Goal: Task Accomplishment & Management: Use online tool/utility

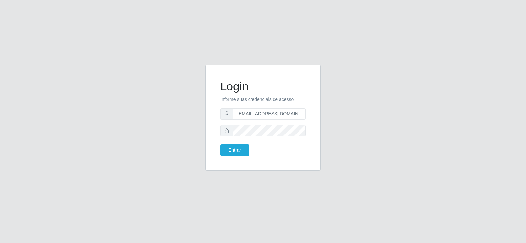
click at [258, 112] on input "[EMAIL_ADDRESS][DOMAIN_NAME]" at bounding box center [269, 113] width 73 height 11
type input "[EMAIL_ADDRESS][DOMAIN_NAME]"
click at [184, 129] on div "Login Informe suas credenciais de acesso [EMAIL_ADDRESS][DOMAIN_NAME] Entrar" at bounding box center [263, 122] width 374 height 114
click at [239, 151] on button "Entrar" at bounding box center [234, 149] width 29 height 11
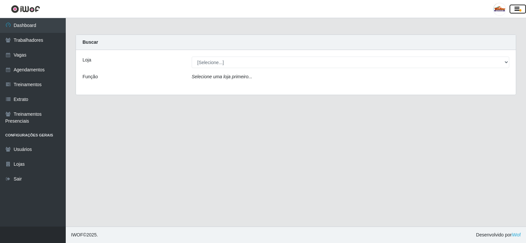
click at [517, 10] on icon "button" at bounding box center [516, 9] width 5 height 6
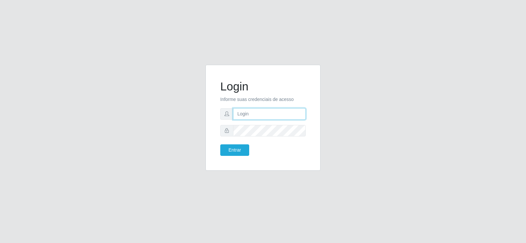
type input "[EMAIL_ADDRESS][DOMAIN_NAME]"
click at [242, 158] on div "Login Informe suas credenciais de acesso [EMAIL_ADDRESS][DOMAIN_NAME] Entrar" at bounding box center [262, 117] width 99 height 89
click at [239, 151] on button "Entrar" at bounding box center [234, 149] width 29 height 11
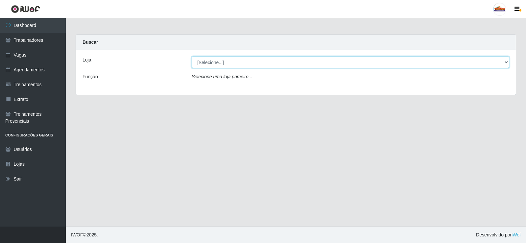
click at [217, 60] on select "[Selecione...] Supermercado Tadeu - [GEOGRAPHIC_DATA]" at bounding box center [349, 61] width 317 height 11
select select "195"
click at [191, 56] on select "[Selecione...] Supermercado Tadeu - Lagoa Seca" at bounding box center [349, 61] width 317 height 11
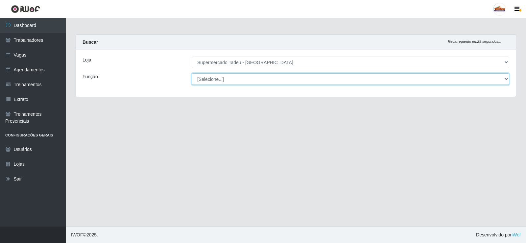
click at [213, 79] on select "[Selecione...] ASG ASG + ASG ++ Auxiliar de Estacionamento Auxiliar de Estacion…" at bounding box center [349, 78] width 317 height 11
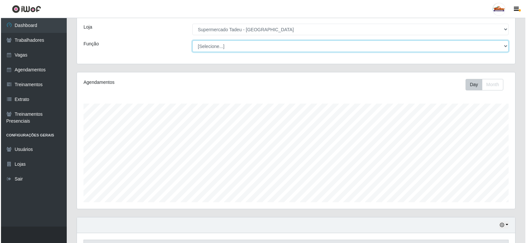
scroll to position [193, 0]
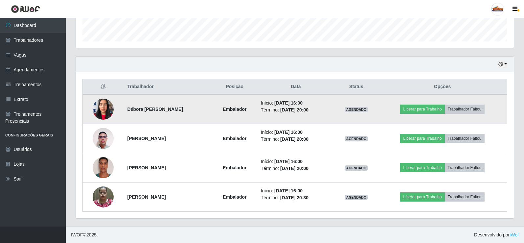
click at [90, 105] on td at bounding box center [103, 109] width 41 height 30
click at [102, 97] on td at bounding box center [103, 109] width 41 height 30
click at [97, 104] on img at bounding box center [103, 109] width 21 height 28
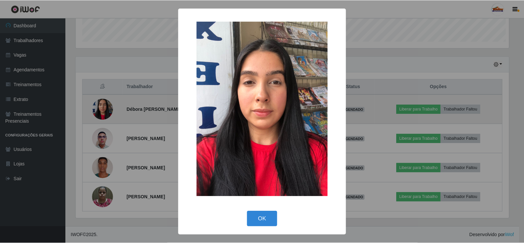
scroll to position [136, 435]
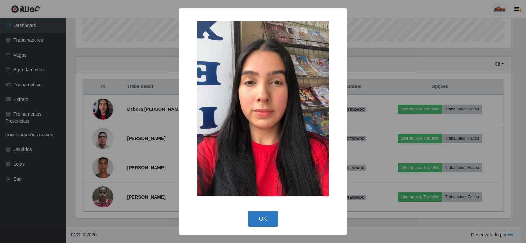
click at [263, 220] on button "OK" at bounding box center [263, 218] width 31 height 15
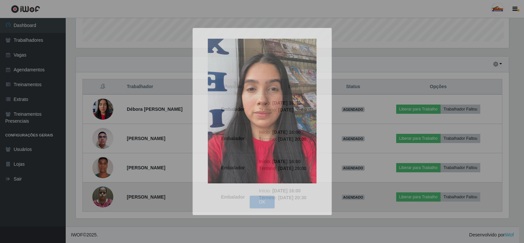
scroll to position [136, 438]
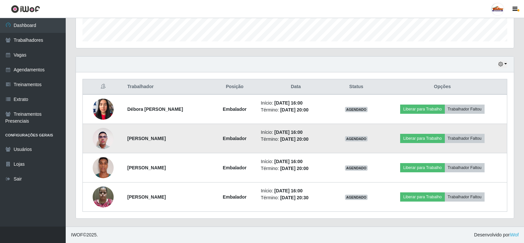
click at [102, 139] on img at bounding box center [103, 138] width 21 height 28
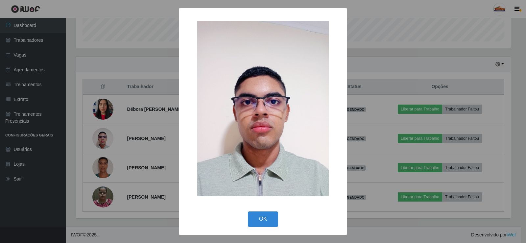
click at [260, 216] on button "OK" at bounding box center [263, 218] width 31 height 15
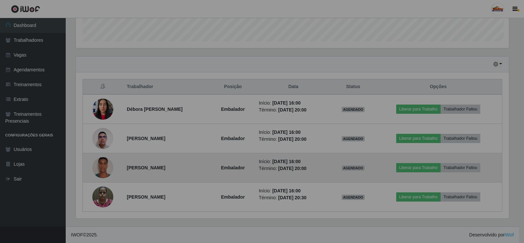
scroll to position [136, 438]
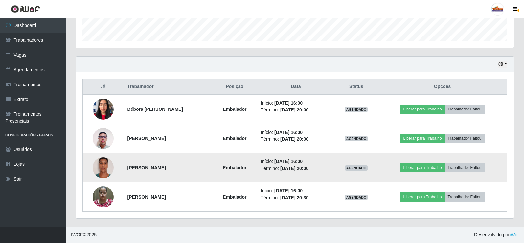
click at [98, 168] on img at bounding box center [103, 167] width 21 height 28
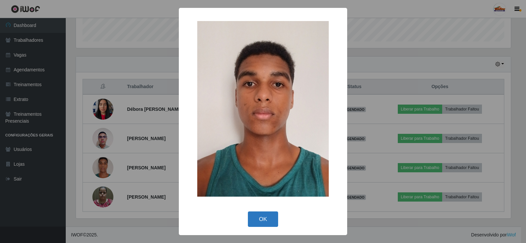
click at [258, 215] on button "OK" at bounding box center [263, 218] width 31 height 15
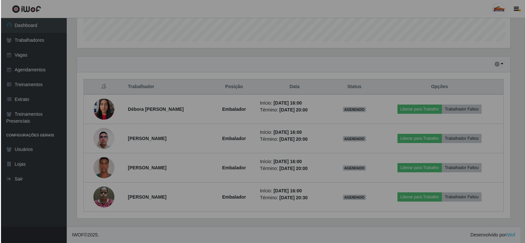
scroll to position [136, 438]
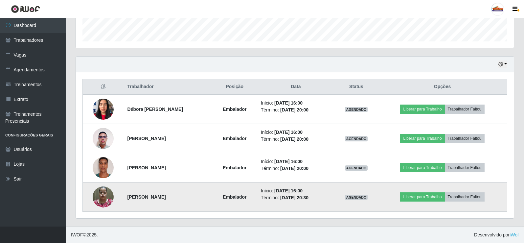
click at [98, 194] on img at bounding box center [103, 197] width 21 height 28
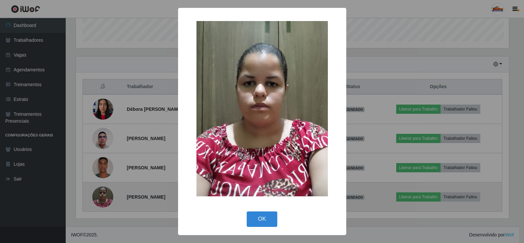
scroll to position [136, 435]
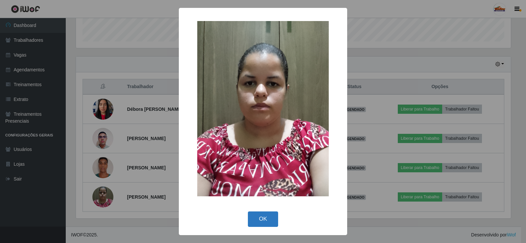
click at [262, 217] on button "OK" at bounding box center [263, 218] width 31 height 15
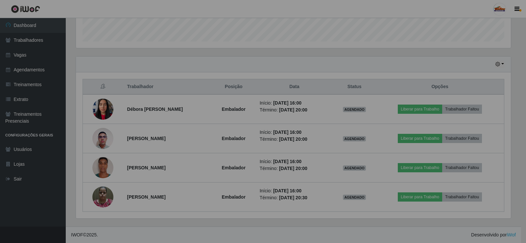
scroll to position [136, 438]
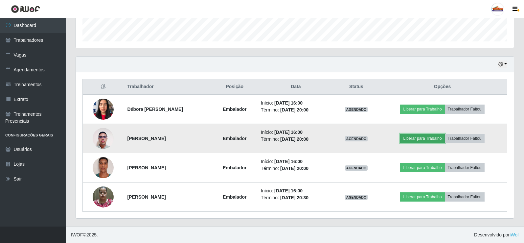
click at [422, 137] on button "Liberar para Trabalho" at bounding box center [422, 138] width 44 height 9
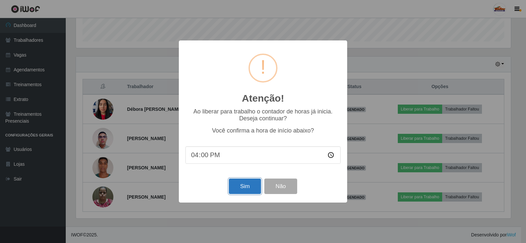
click at [247, 187] on button "Sim" at bounding box center [245, 185] width 32 height 15
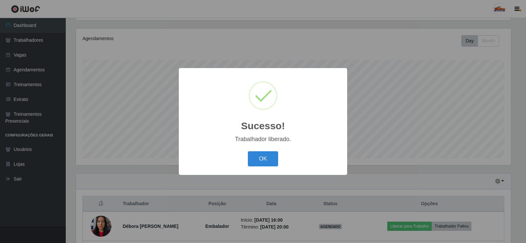
click at [263, 159] on button "OK" at bounding box center [263, 158] width 31 height 15
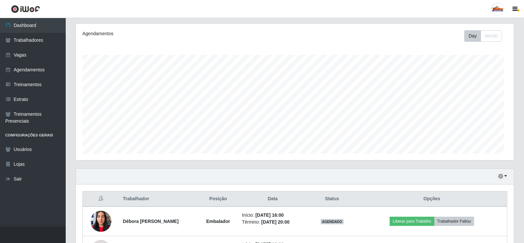
scroll to position [0, 0]
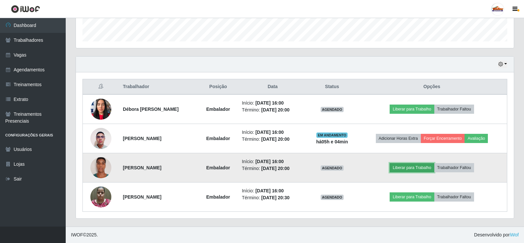
click at [404, 169] on button "Liberar para Trabalho" at bounding box center [412, 167] width 44 height 9
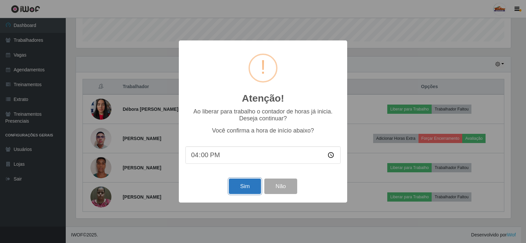
click at [240, 187] on button "Sim" at bounding box center [245, 185] width 32 height 15
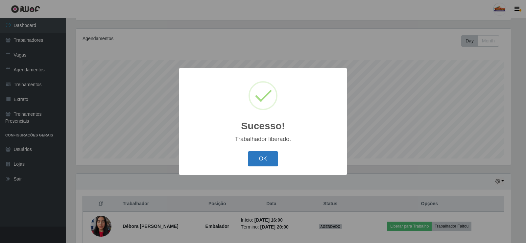
click at [276, 158] on button "OK" at bounding box center [263, 158] width 31 height 15
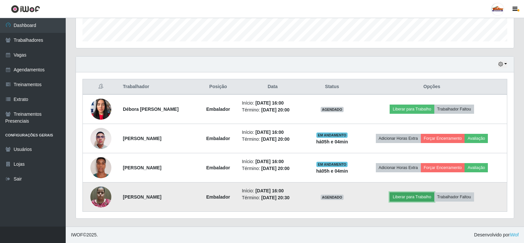
click at [413, 196] on button "Liberar para Trabalho" at bounding box center [412, 196] width 44 height 9
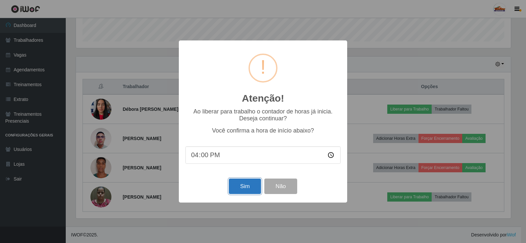
click at [233, 188] on button "Sim" at bounding box center [245, 185] width 32 height 15
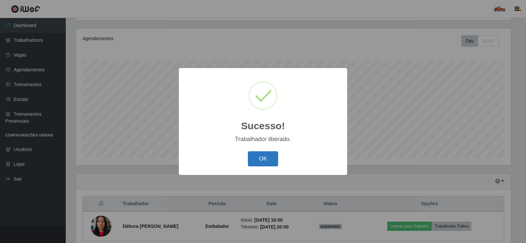
click at [274, 156] on button "OK" at bounding box center [263, 158] width 31 height 15
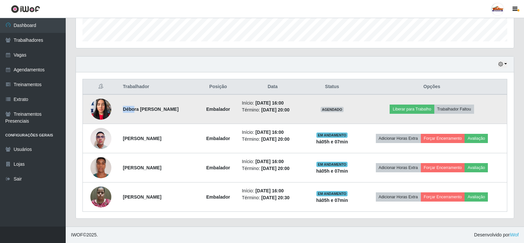
drag, startPoint x: 120, startPoint y: 110, endPoint x: 132, endPoint y: 110, distance: 12.2
click at [132, 110] on td "Débora Evellyn Félix de Lima" at bounding box center [158, 109] width 79 height 30
click at [127, 111] on strong "Débora Evellyn Félix de Lima" at bounding box center [151, 108] width 56 height 5
drag, startPoint x: 134, startPoint y: 111, endPoint x: 179, endPoint y: 111, distance: 45.0
click at [186, 111] on td "Débora Evellyn Félix de Lima" at bounding box center [158, 109] width 79 height 30
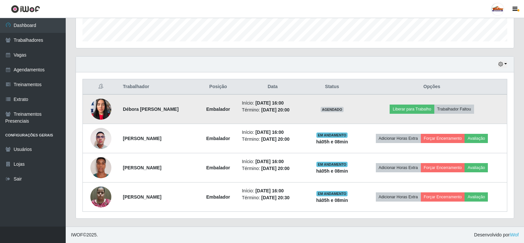
click at [144, 113] on td "Débora Evellyn Félix de Lima" at bounding box center [158, 109] width 79 height 30
click at [144, 110] on strong "Débora Evellyn Félix de Lima" at bounding box center [151, 108] width 56 height 5
click at [123, 111] on strong "Débora Evellyn Félix de Lima" at bounding box center [151, 108] width 56 height 5
click at [96, 108] on img at bounding box center [100, 109] width 21 height 28
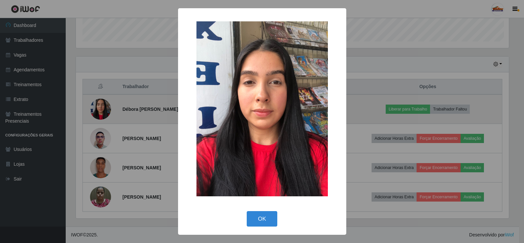
scroll to position [136, 435]
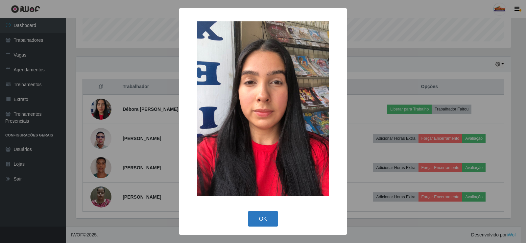
click at [262, 219] on button "OK" at bounding box center [263, 218] width 31 height 15
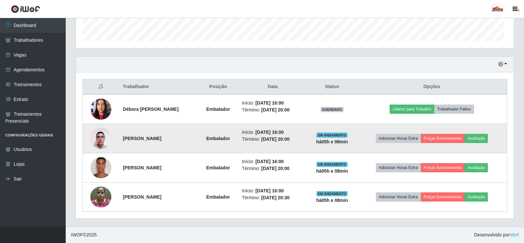
scroll to position [136, 438]
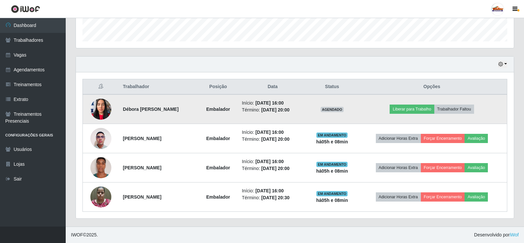
click at [95, 112] on img at bounding box center [100, 109] width 21 height 28
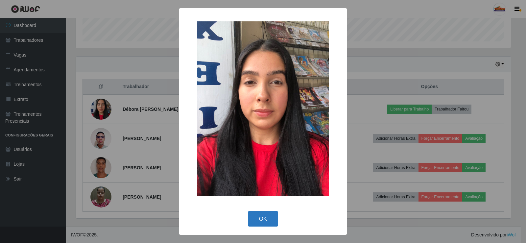
click at [264, 217] on button "OK" at bounding box center [263, 218] width 31 height 15
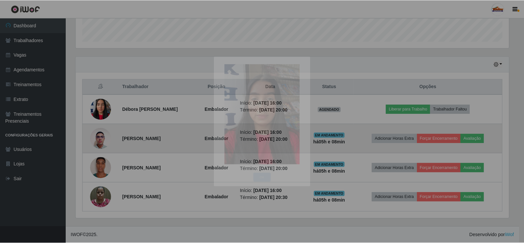
scroll to position [136, 438]
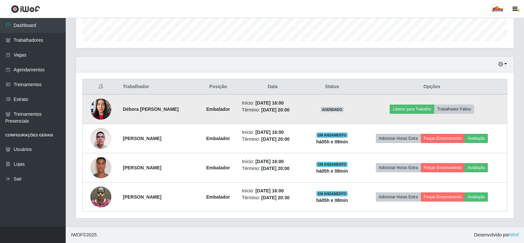
click at [101, 111] on img at bounding box center [100, 109] width 21 height 28
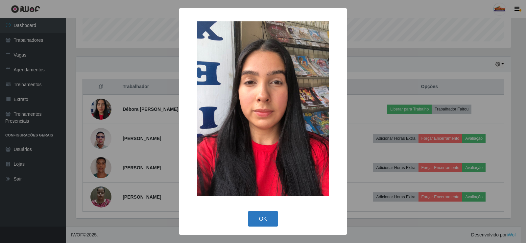
click at [262, 215] on button "OK" at bounding box center [263, 218] width 31 height 15
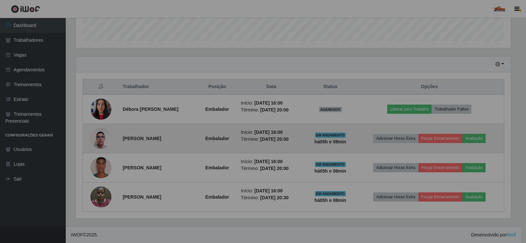
scroll to position [136, 438]
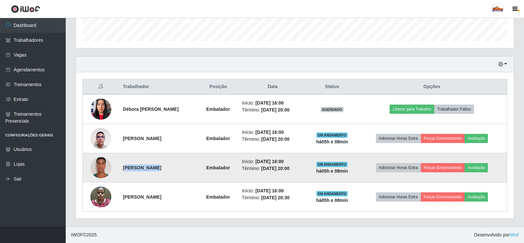
drag, startPoint x: 124, startPoint y: 169, endPoint x: 146, endPoint y: 163, distance: 22.2
click at [149, 169] on strong "Álan Kelysson Da Silva Souza" at bounding box center [142, 167] width 38 height 5
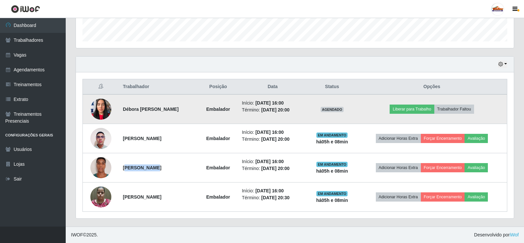
click at [100, 110] on img at bounding box center [100, 109] width 21 height 28
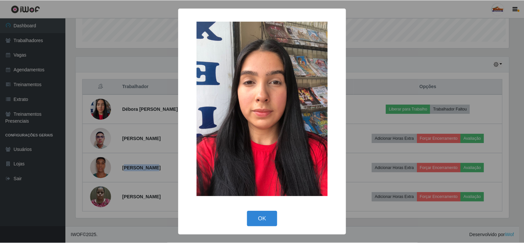
scroll to position [136, 435]
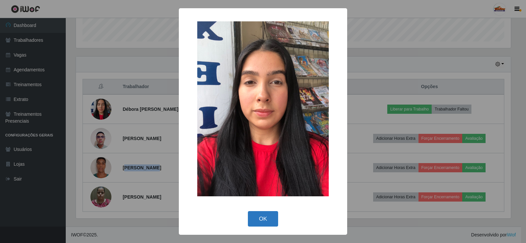
click at [274, 219] on button "OK" at bounding box center [263, 218] width 31 height 15
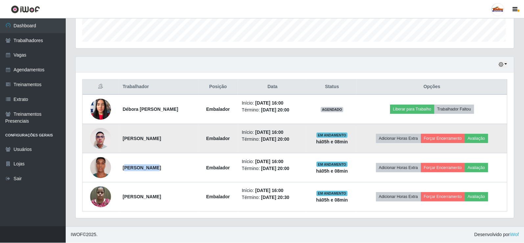
scroll to position [136, 438]
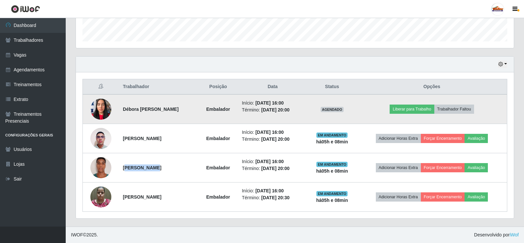
drag, startPoint x: 121, startPoint y: 110, endPoint x: 187, endPoint y: 111, distance: 65.7
click at [187, 111] on td "Débora Evellyn Félix de Lima" at bounding box center [158, 109] width 79 height 30
click at [179, 110] on strong "Débora Evellyn Félix de Lima" at bounding box center [151, 108] width 56 height 5
click at [106, 111] on img at bounding box center [100, 109] width 21 height 28
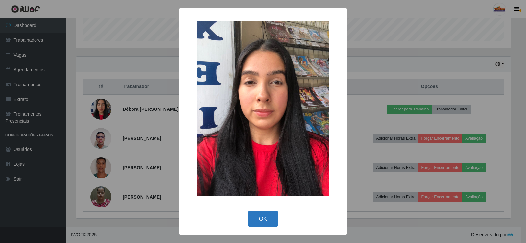
click at [257, 222] on button "OK" at bounding box center [263, 218] width 31 height 15
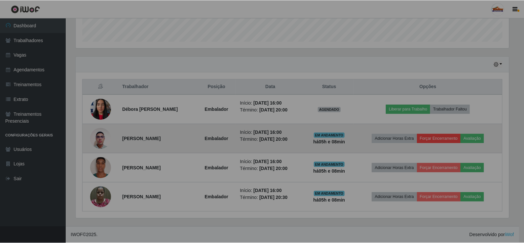
scroll to position [136, 438]
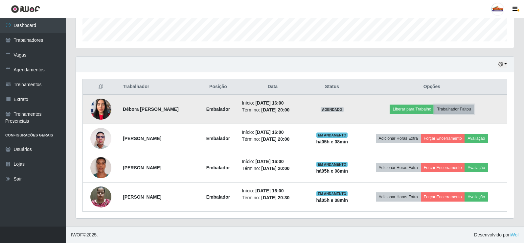
click at [451, 108] on button "Trabalhador Faltou" at bounding box center [454, 108] width 40 height 9
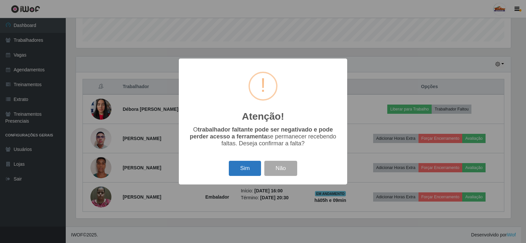
click at [243, 170] on button "Sim" at bounding box center [245, 168] width 32 height 15
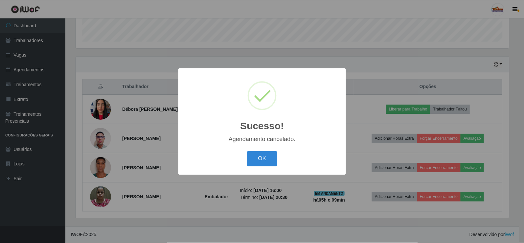
scroll to position [164, 0]
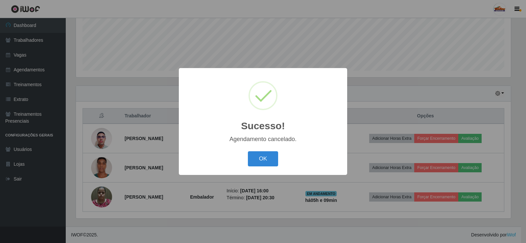
click at [269, 165] on button "OK" at bounding box center [263, 158] width 31 height 15
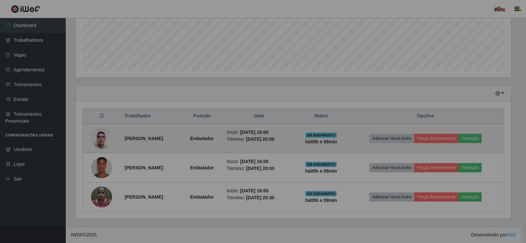
scroll to position [136, 438]
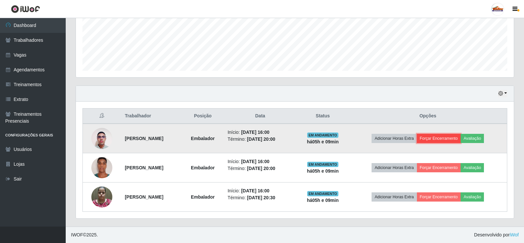
click at [451, 139] on button "Forçar Encerramento" at bounding box center [439, 138] width 44 height 9
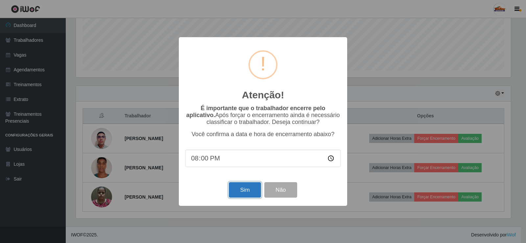
click at [247, 191] on button "Sim" at bounding box center [245, 189] width 32 height 15
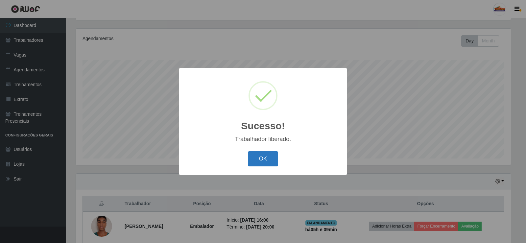
click at [270, 159] on button "OK" at bounding box center [263, 158] width 31 height 15
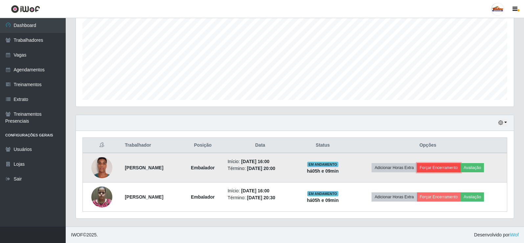
click at [440, 170] on button "Forçar Encerramento" at bounding box center [439, 167] width 44 height 9
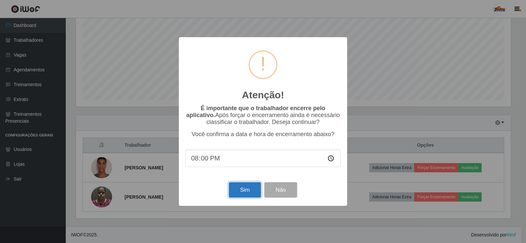
click at [240, 191] on button "Sim" at bounding box center [245, 189] width 32 height 15
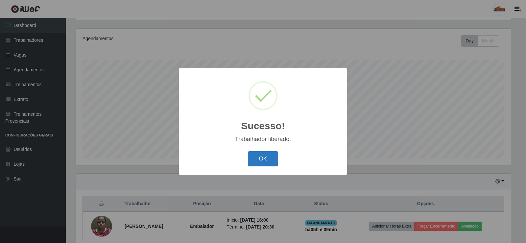
click at [269, 159] on button "OK" at bounding box center [263, 158] width 31 height 15
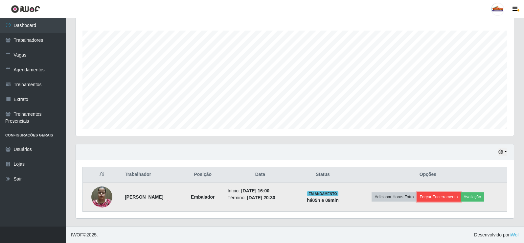
click at [429, 197] on button "Forçar Encerramento" at bounding box center [439, 196] width 44 height 9
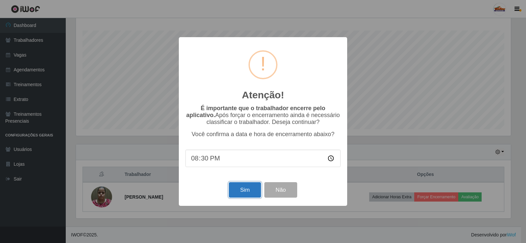
click at [237, 190] on button "Sim" at bounding box center [245, 189] width 32 height 15
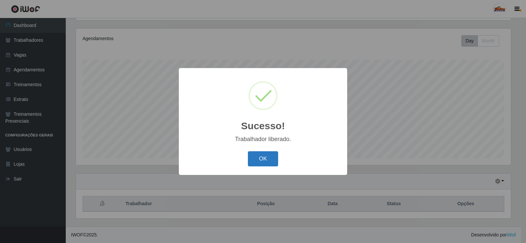
click at [260, 157] on button "OK" at bounding box center [263, 158] width 31 height 15
